Goal: Task Accomplishment & Management: Use online tool/utility

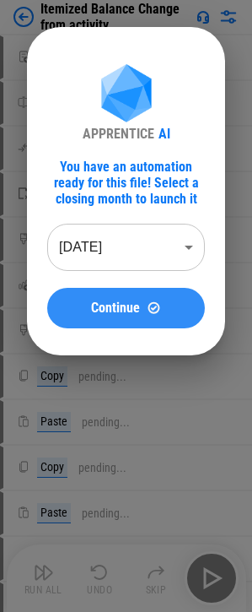
click at [123, 305] on span "Continue" at bounding box center [115, 308] width 49 height 14
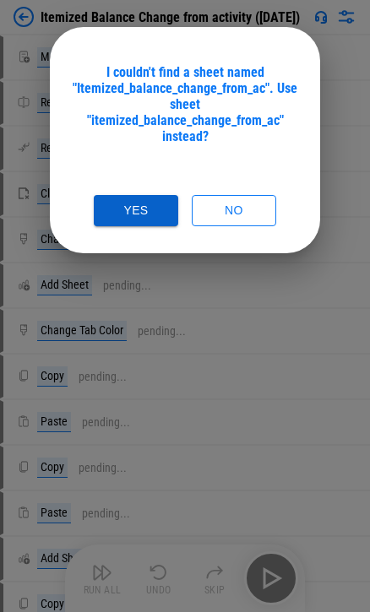
click at [133, 195] on button "Yes" at bounding box center [136, 210] width 84 height 31
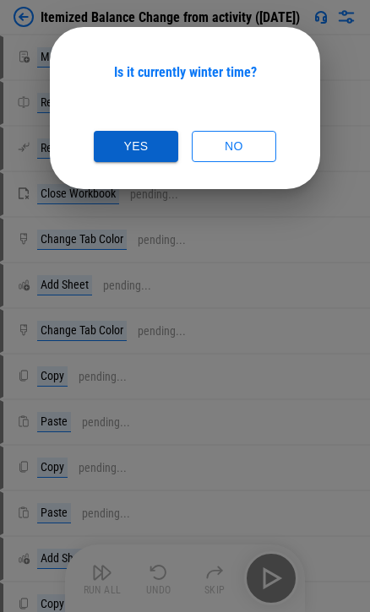
click at [142, 161] on button "Yes" at bounding box center [136, 146] width 84 height 31
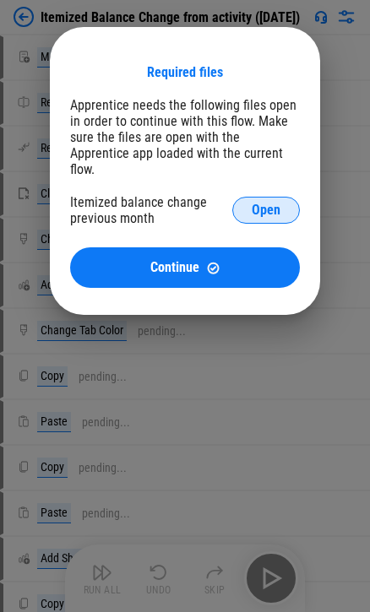
click at [253, 204] on span "Open" at bounding box center [266, 211] width 29 height 14
click at [214, 227] on div "Required files Apprentice needs the following files open in order to continue w…" at bounding box center [185, 176] width 230 height 224
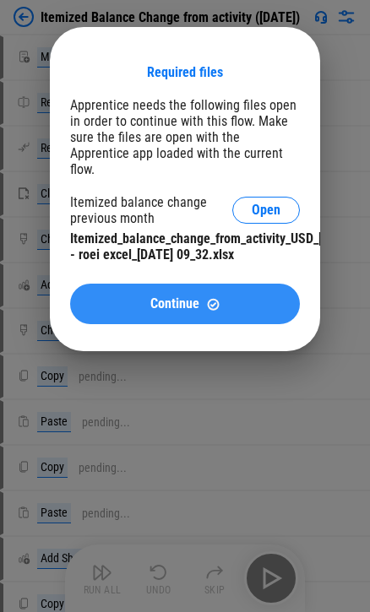
click at [135, 300] on div "Continue" at bounding box center [184, 304] width 189 height 14
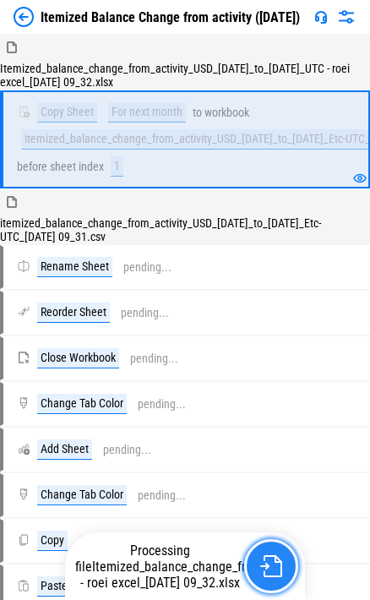
click at [264, 577] on img "button" at bounding box center [271, 566] width 22 height 22
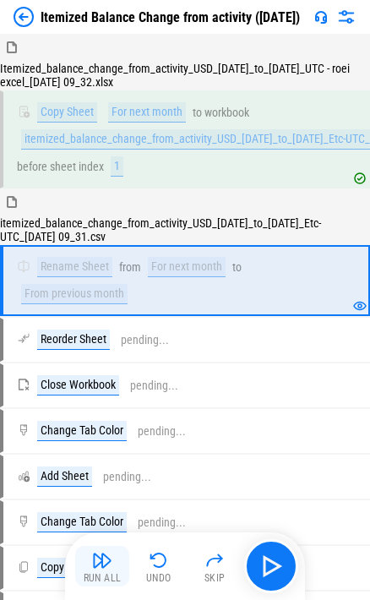
click at [96, 562] on img "button" at bounding box center [102, 560] width 20 height 20
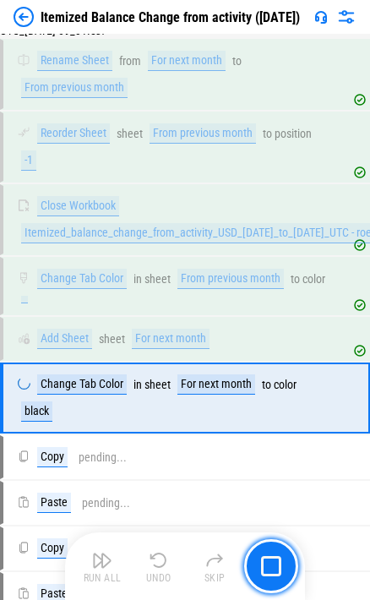
scroll to position [307, 0]
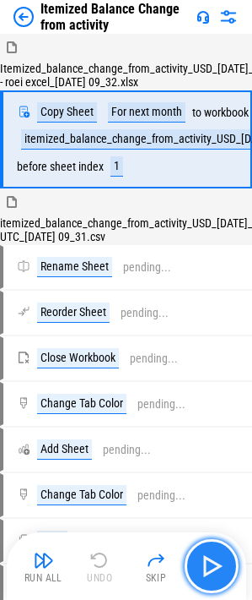
click at [207, 557] on img "button" at bounding box center [211, 565] width 27 height 27
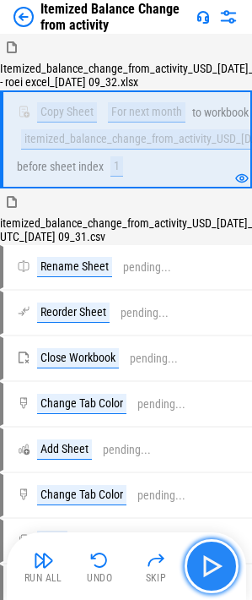
click at [207, 557] on img "button" at bounding box center [211, 565] width 27 height 27
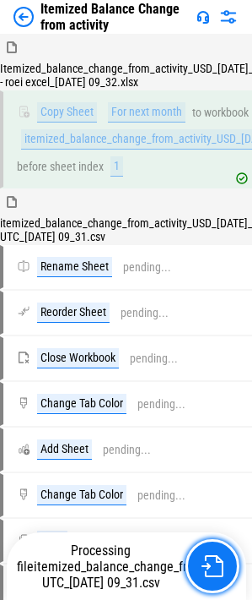
click at [207, 557] on button "button" at bounding box center [213, 566] width 54 height 54
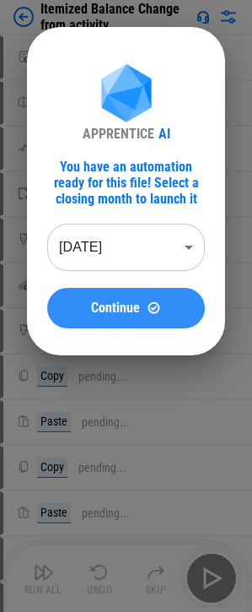
click at [117, 296] on button "Continue" at bounding box center [126, 308] width 158 height 41
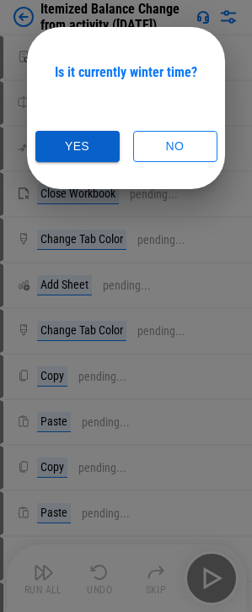
click at [105, 143] on button "Yes" at bounding box center [77, 146] width 84 height 31
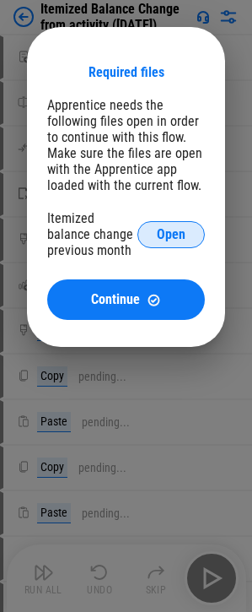
click at [160, 223] on button "Open" at bounding box center [172, 234] width 68 height 27
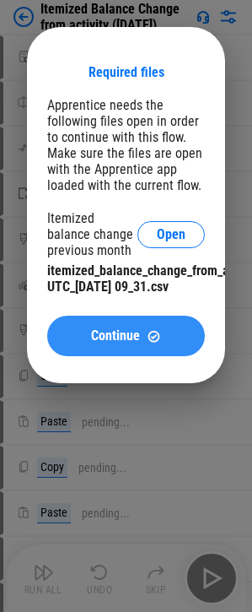
click at [166, 356] on button "Continue" at bounding box center [126, 336] width 158 height 41
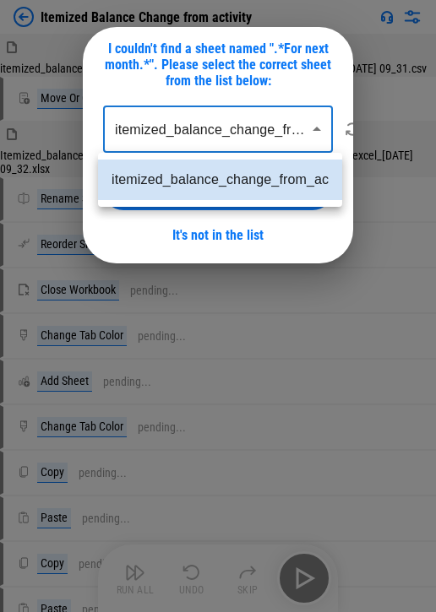
click at [241, 134] on body "Itemized Balance Change from activity itemized_balance_change_from_activity_USD…" at bounding box center [218, 306] width 436 height 612
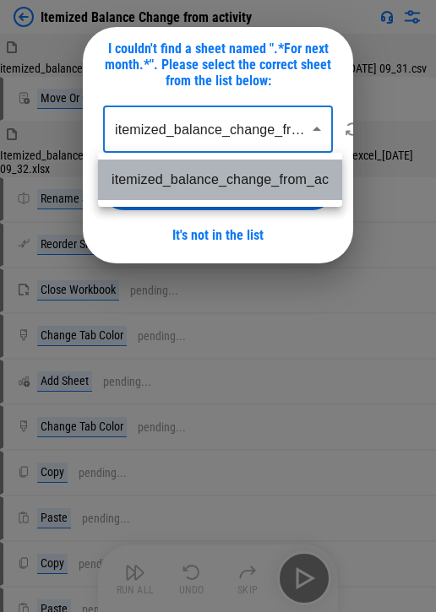
click at [243, 173] on li "itemized_balance_change_from_ac" at bounding box center [220, 180] width 244 height 41
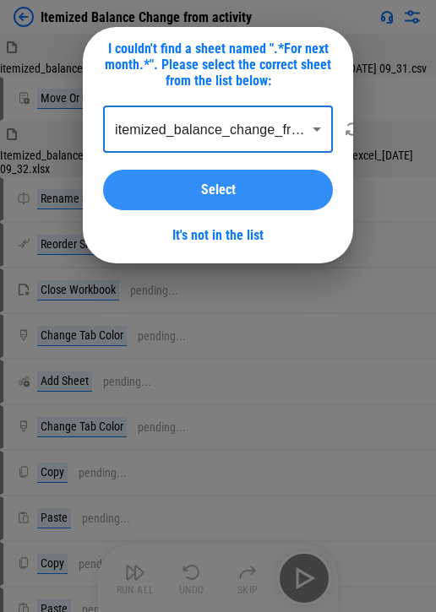
click at [243, 177] on button "Select" at bounding box center [218, 190] width 230 height 41
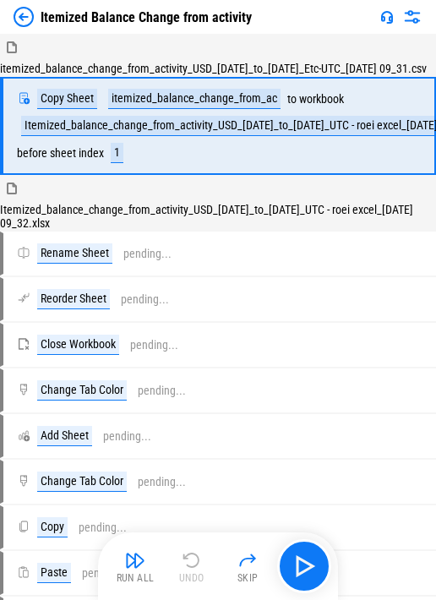
click at [26, 27] on div "Itemized Balance Change from activity" at bounding box center [218, 17] width 436 height 34
click at [21, 20] on img at bounding box center [24, 17] width 20 height 20
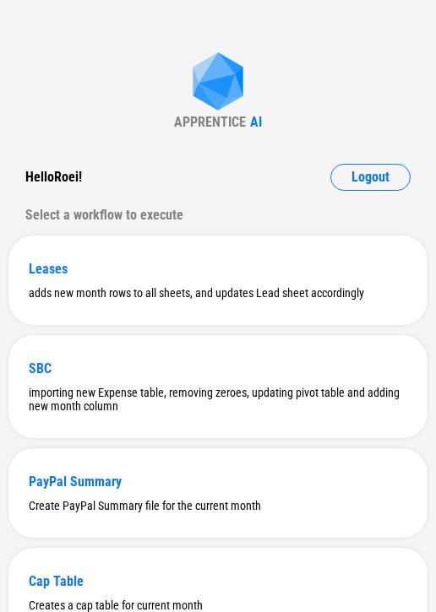
scroll to position [379, 0]
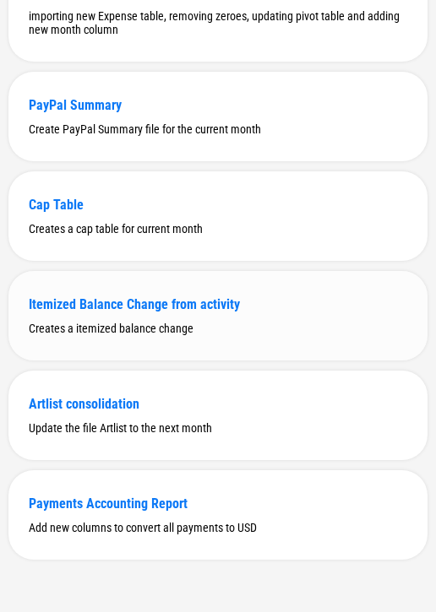
click at [140, 328] on div "Creates a itemized balance change" at bounding box center [218, 329] width 378 height 14
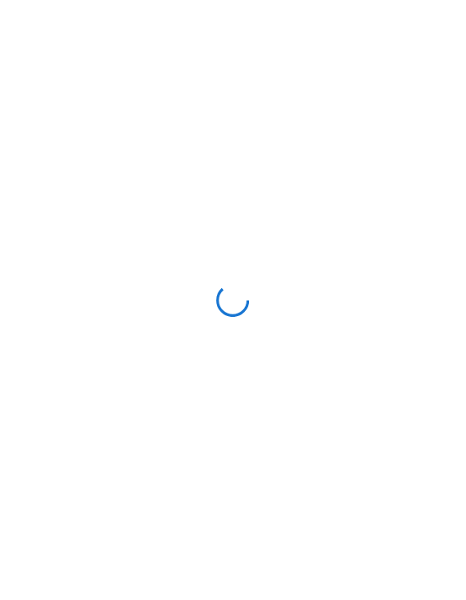
scroll to position [0, 0]
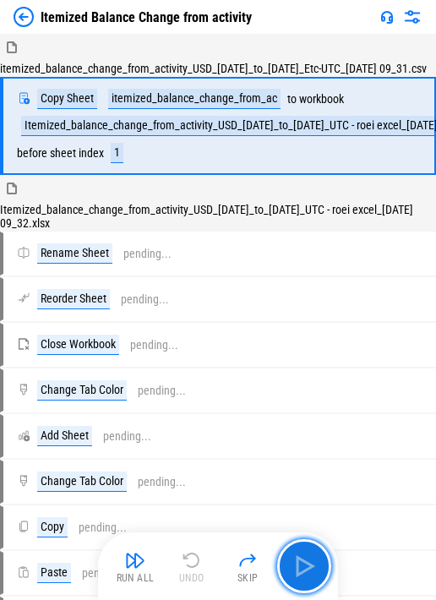
click at [311, 544] on button "button" at bounding box center [304, 566] width 54 height 54
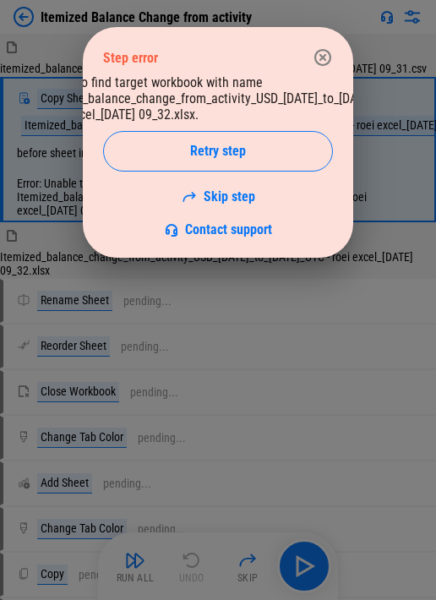
click at [317, 53] on icon "button" at bounding box center [322, 57] width 17 height 17
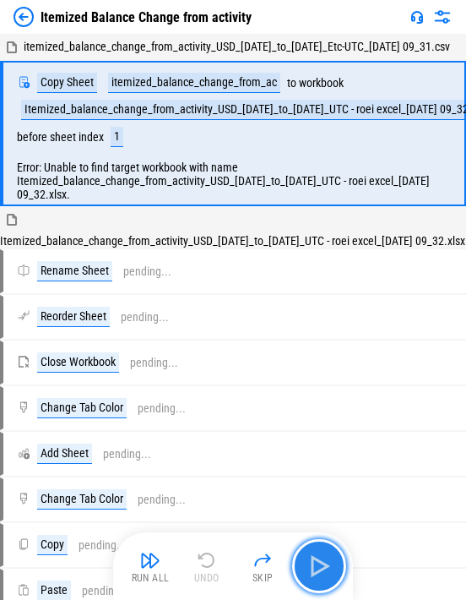
click at [315, 562] on img "button" at bounding box center [319, 565] width 27 height 27
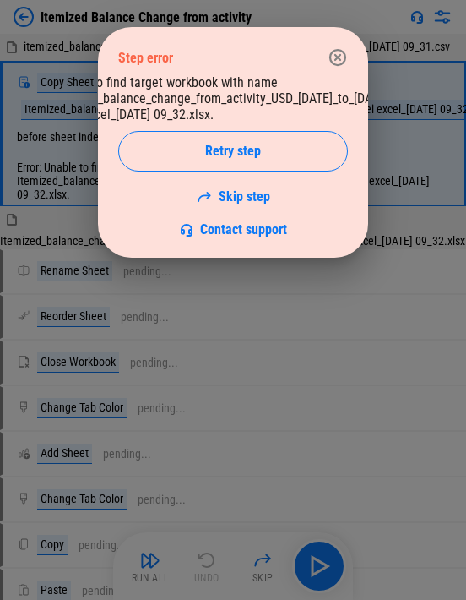
click at [339, 58] on icon "button" at bounding box center [337, 57] width 17 height 17
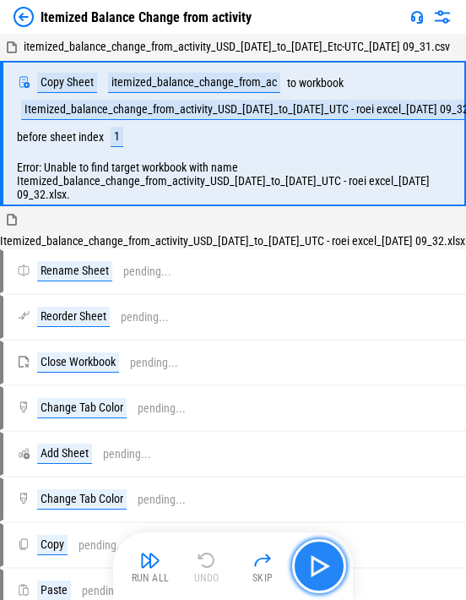
click at [328, 563] on img "button" at bounding box center [319, 565] width 27 height 27
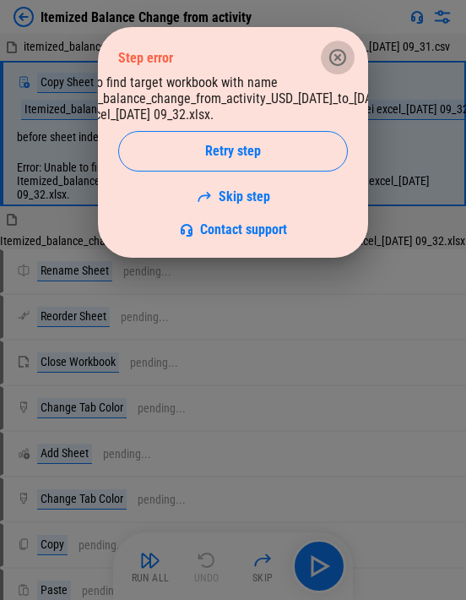
drag, startPoint x: 345, startPoint y: 66, endPoint x: 377, endPoint y: 8, distance: 66.5
click at [345, 62] on icon "button" at bounding box center [338, 57] width 20 height 20
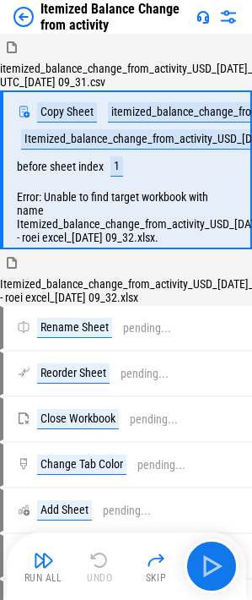
click at [24, 14] on img at bounding box center [24, 17] width 20 height 20
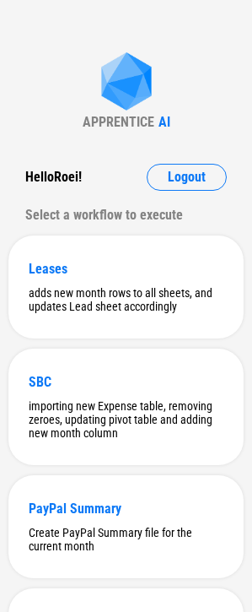
scroll to position [422, 0]
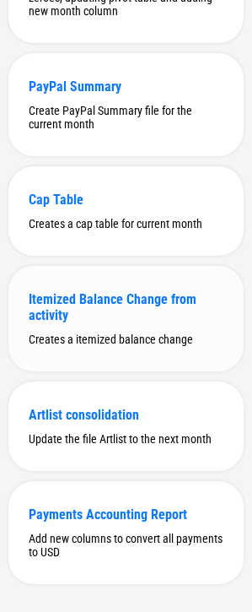
click at [170, 295] on div "Itemized Balance Change from activity Creates a itemized balance change" at bounding box center [126, 319] width 236 height 106
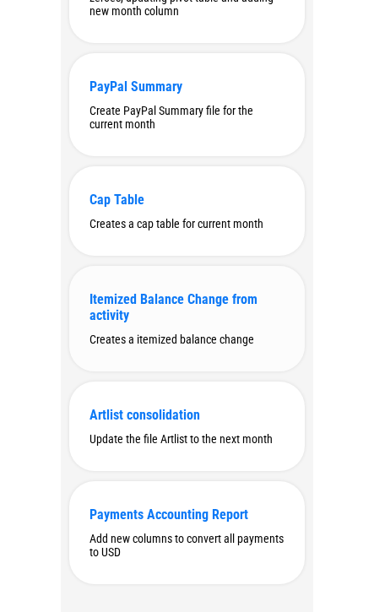
scroll to position [0, 0]
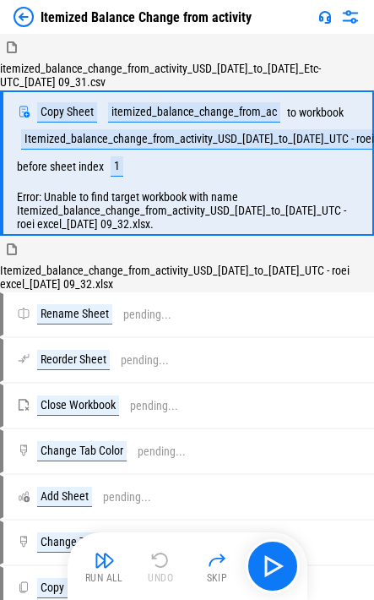
click at [162, 554] on div "Run All Undo Skip" at bounding box center [189, 566] width 223 height 54
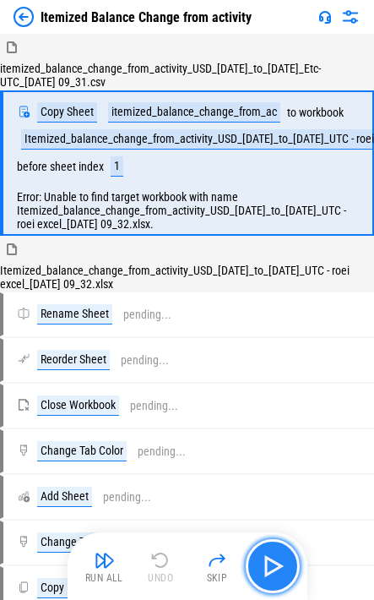
click at [258, 559] on button "button" at bounding box center [273, 566] width 54 height 54
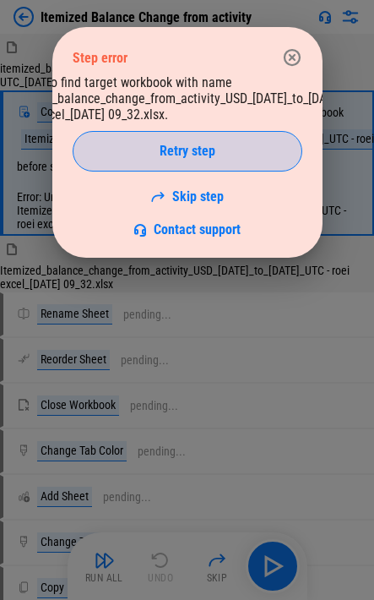
click at [208, 158] on span "Retry step" at bounding box center [188, 151] width 56 height 14
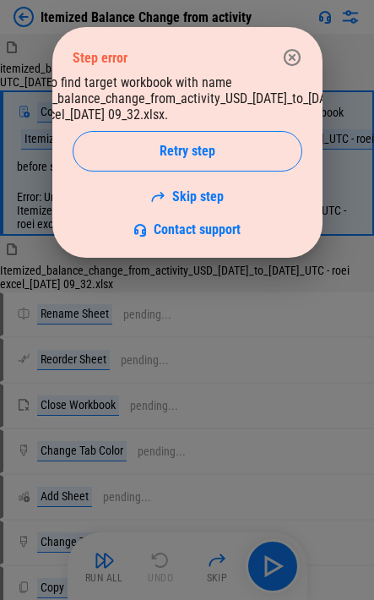
click at [208, 158] on span "Retry step" at bounding box center [188, 151] width 56 height 14
click at [264, 56] on icon "button" at bounding box center [291, 57] width 17 height 17
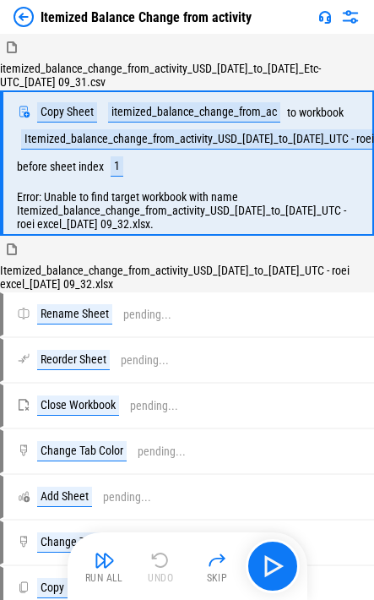
click at [23, 9] on img at bounding box center [24, 17] width 20 height 20
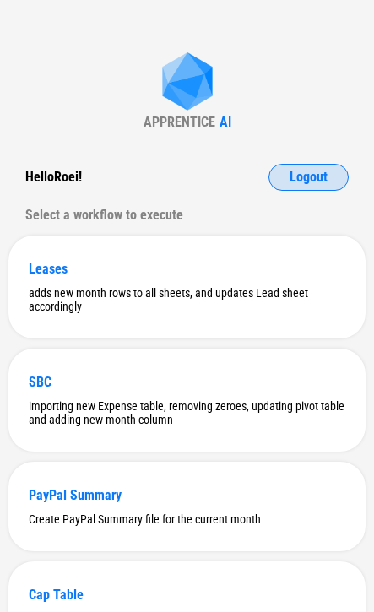
click at [264, 171] on span "Logout" at bounding box center [309, 178] width 38 height 14
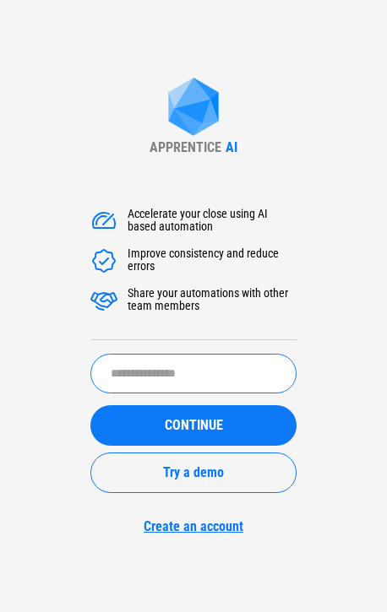
click at [135, 371] on input "text" at bounding box center [193, 374] width 206 height 40
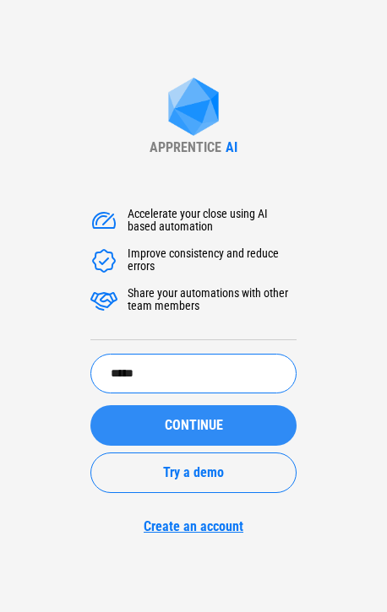
type input "*****"
click at [220, 432] on span "CONTINUE" at bounding box center [194, 426] width 58 height 14
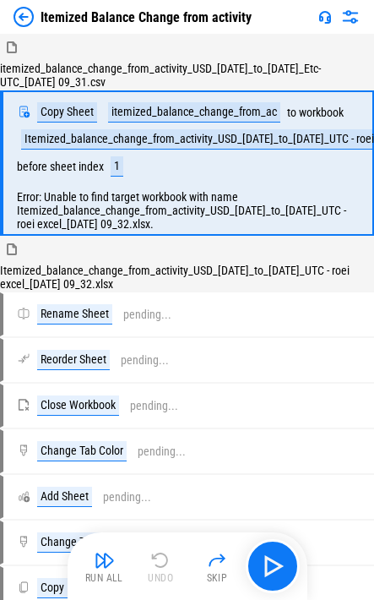
click at [19, 19] on img at bounding box center [24, 17] width 20 height 20
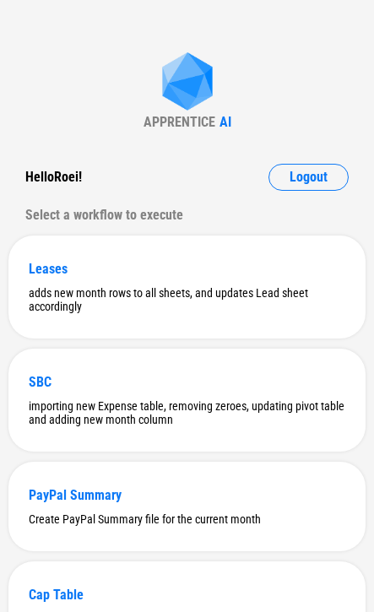
click at [24, 62] on div "APPRENTICE AI Hello Roei ! Logout Select a workflow to execute Leases adds new …" at bounding box center [187, 501] width 374 height 1002
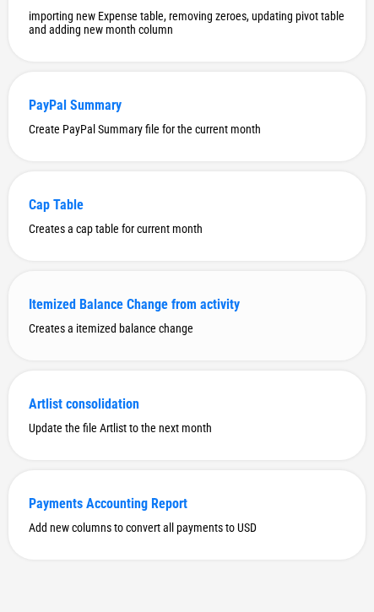
click at [193, 292] on div "Itemized Balance Change from activity Creates a itemized balance change" at bounding box center [186, 316] width 357 height 90
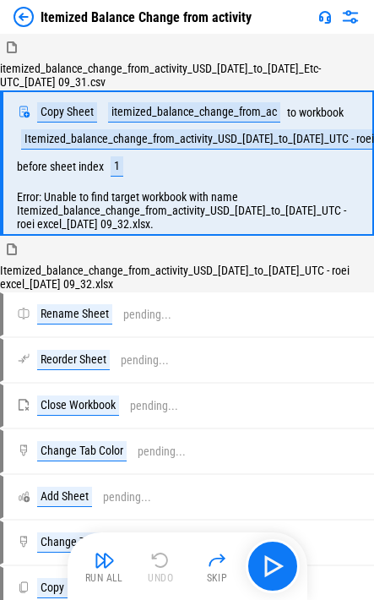
click at [29, 19] on img at bounding box center [24, 17] width 20 height 20
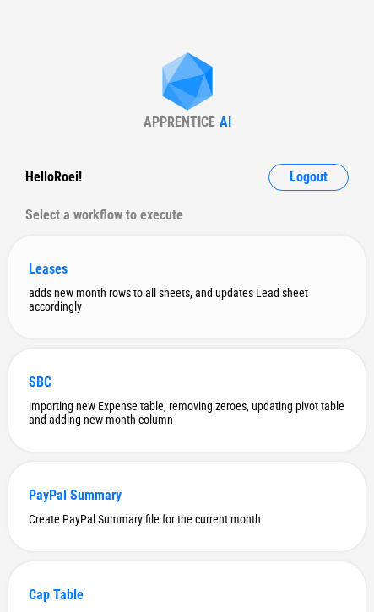
click at [114, 297] on div "adds new month rows to all sheets, and updates Lead sheet accordingly" at bounding box center [187, 299] width 317 height 27
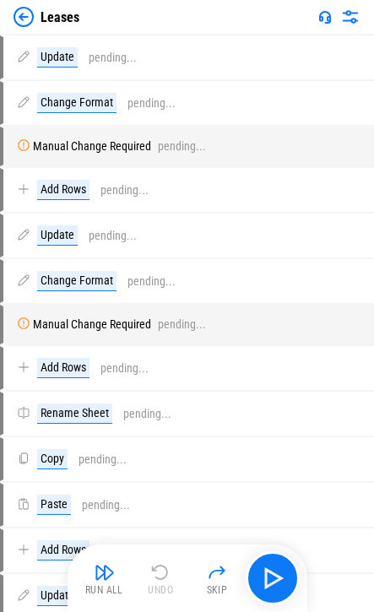
click at [30, 18] on img at bounding box center [24, 17] width 20 height 20
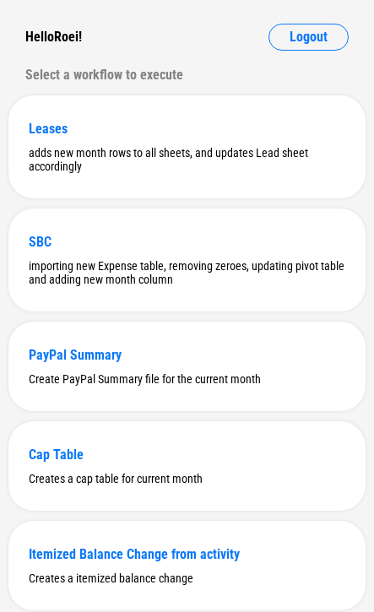
scroll to position [398, 0]
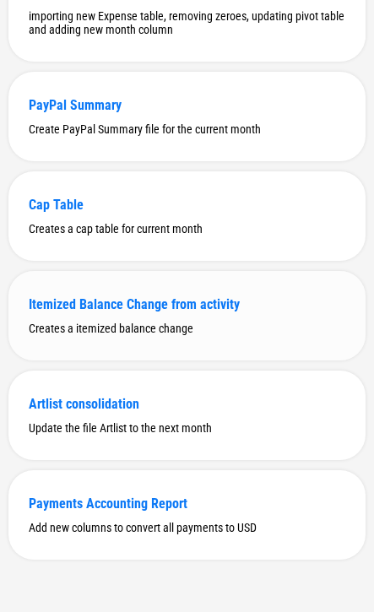
click at [134, 296] on div "Itemized Balance Change from activity" at bounding box center [187, 304] width 317 height 16
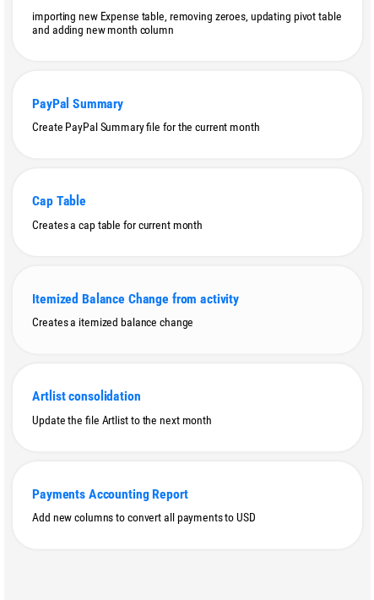
scroll to position [0, 0]
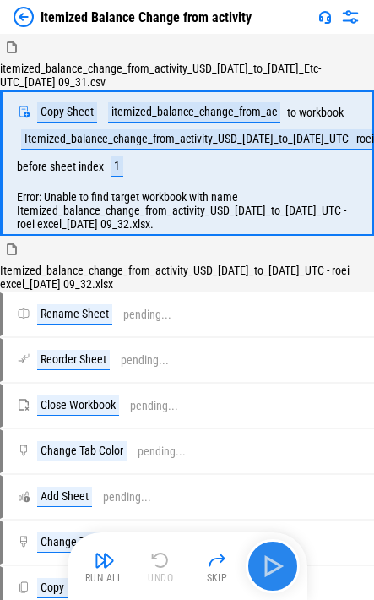
click at [263, 562] on img "button" at bounding box center [272, 565] width 27 height 27
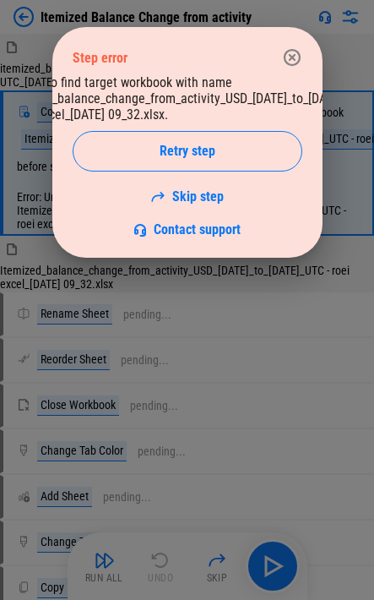
click at [298, 64] on icon "button" at bounding box center [292, 57] width 20 height 20
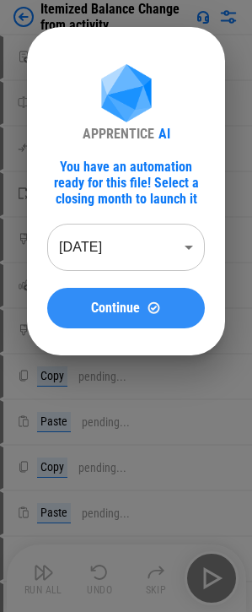
click at [135, 314] on span "Continue" at bounding box center [115, 308] width 49 height 14
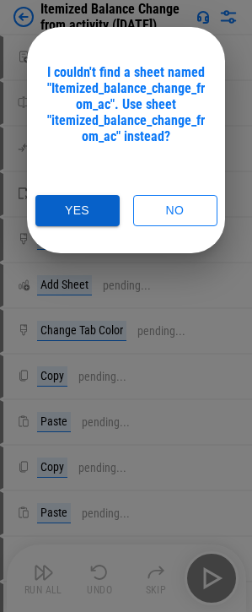
click at [62, 214] on button "Yes" at bounding box center [77, 210] width 84 height 31
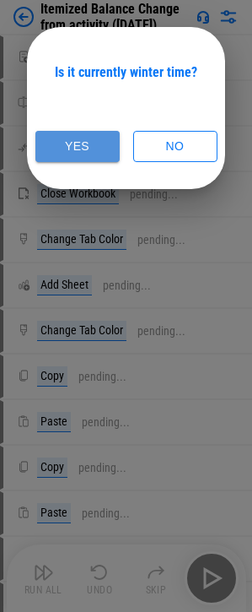
click at [95, 150] on button "Yes" at bounding box center [77, 146] width 84 height 31
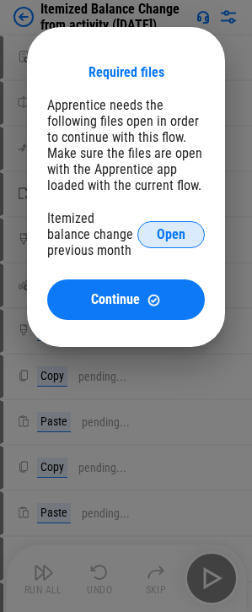
click at [167, 221] on button "Open" at bounding box center [172, 234] width 68 height 27
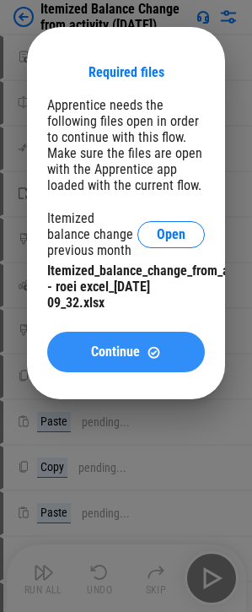
click at [137, 359] on span "Continue" at bounding box center [115, 352] width 49 height 14
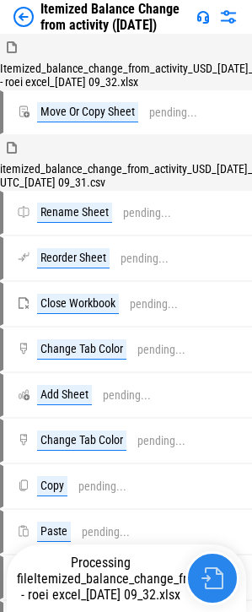
click at [204, 587] on img "button" at bounding box center [213, 578] width 22 height 22
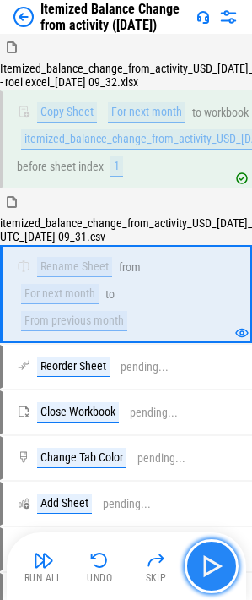
click at [207, 578] on img "button" at bounding box center [211, 565] width 27 height 27
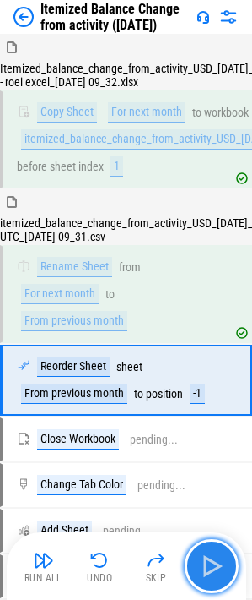
click at [207, 578] on img "button" at bounding box center [211, 565] width 27 height 27
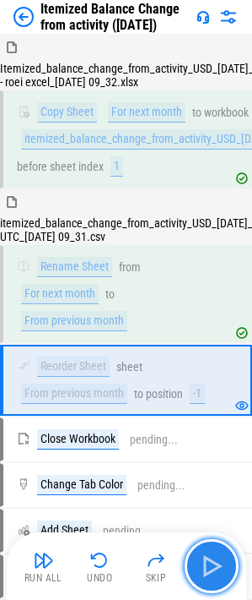
click at [207, 578] on img "button" at bounding box center [211, 565] width 27 height 27
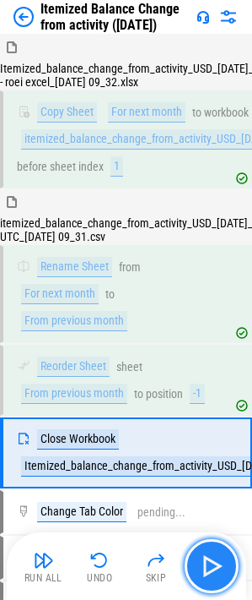
click at [207, 578] on img "button" at bounding box center [211, 565] width 27 height 27
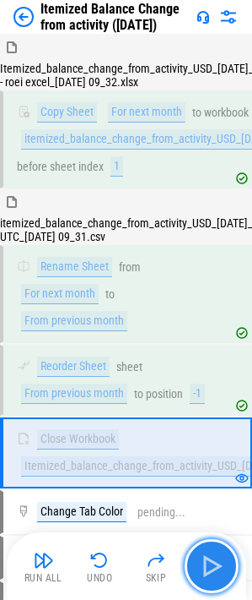
click at [207, 578] on img "button" at bounding box center [211, 565] width 27 height 27
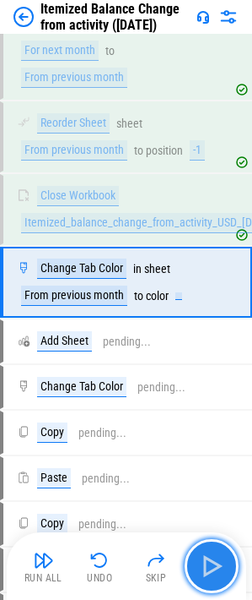
click at [207, 578] on img "button" at bounding box center [211, 565] width 27 height 27
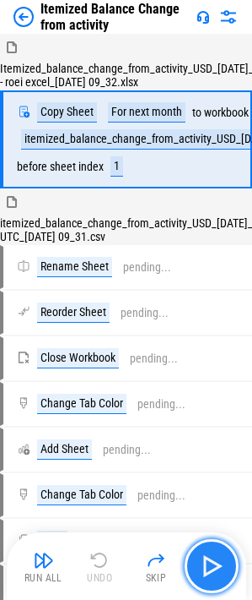
click at [204, 587] on button "button" at bounding box center [212, 566] width 54 height 54
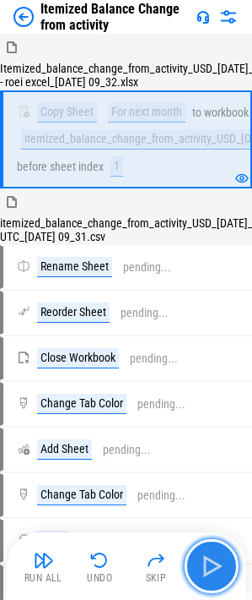
click at [204, 587] on button "button" at bounding box center [212, 566] width 54 height 54
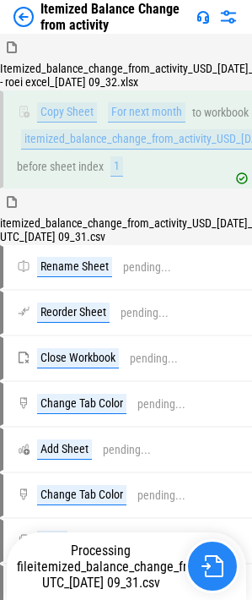
click at [205, 584] on button "button" at bounding box center [213, 566] width 54 height 54
